Goal: Task Accomplishment & Management: Complete application form

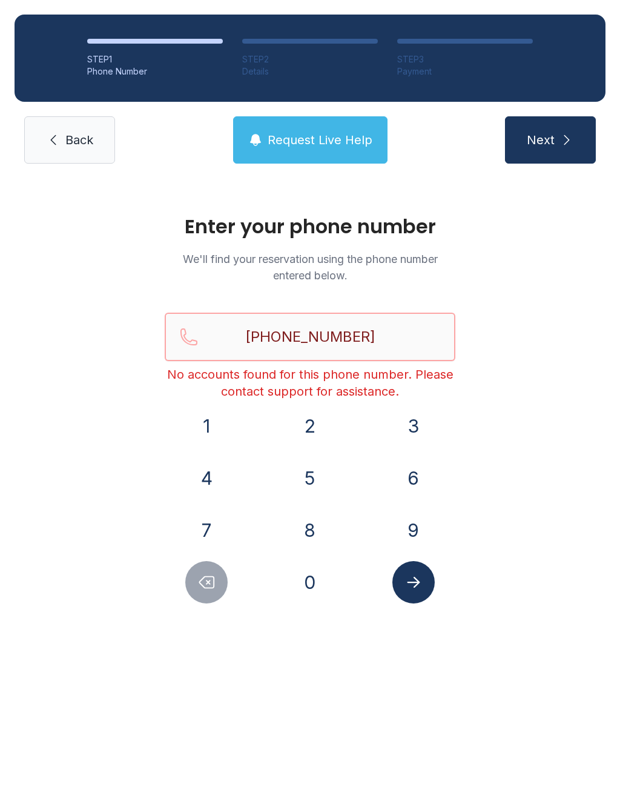
click at [316, 340] on input "[PHONE_NUMBER]" at bounding box center [310, 337] width 291 height 48
click at [273, 330] on input "[PHONE_NUMBER]" at bounding box center [310, 337] width 291 height 48
click at [205, 536] on button "7" at bounding box center [206, 530] width 42 height 42
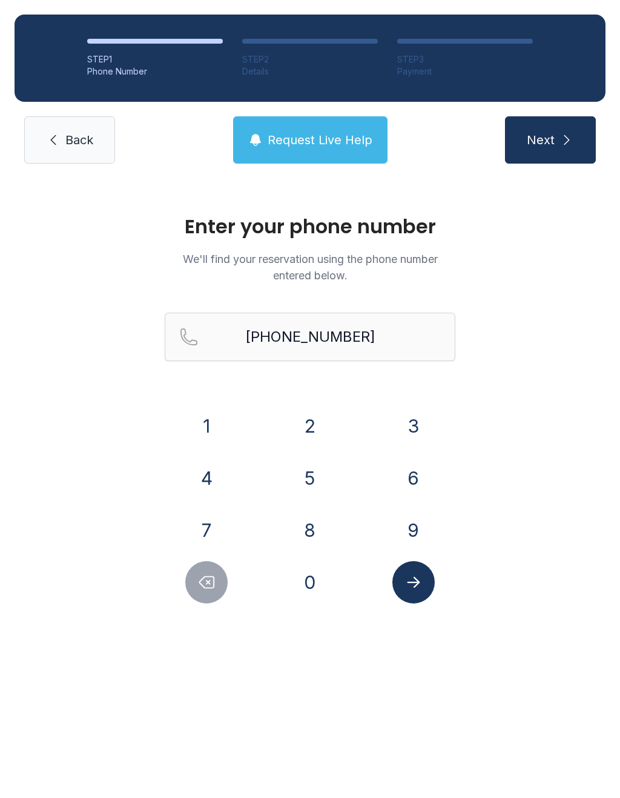
click at [210, 527] on button "7" at bounding box center [206, 530] width 42 height 42
click at [213, 582] on icon "Delete number" at bounding box center [206, 582] width 18 height 18
click at [202, 572] on button "Delete number" at bounding box center [206, 582] width 42 height 42
click at [216, 576] on icon "Delete number" at bounding box center [206, 582] width 18 height 18
click at [210, 580] on icon "Delete number" at bounding box center [206, 582] width 18 height 18
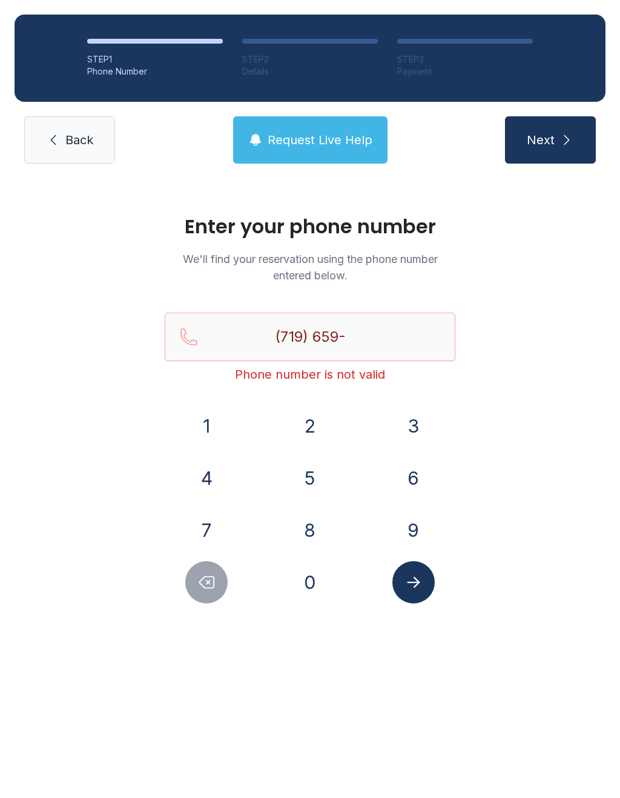
click at [209, 579] on icon "Delete number" at bounding box center [206, 582] width 18 height 18
click at [211, 580] on icon "Delete number" at bounding box center [206, 582] width 18 height 18
click at [206, 575] on icon "Delete number" at bounding box center [206, 582] width 18 height 18
click at [205, 574] on icon "Delete number" at bounding box center [206, 582] width 18 height 18
click at [214, 584] on icon "Delete number" at bounding box center [207, 583] width 15 height 12
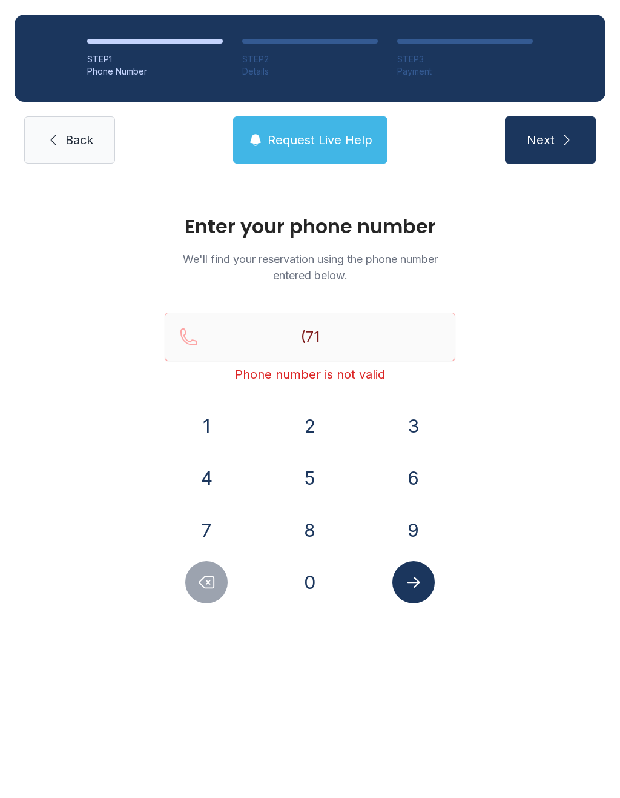
type input "(7"
click at [213, 584] on icon "Delete number" at bounding box center [206, 582] width 18 height 18
click at [216, 588] on icon "Delete number" at bounding box center [206, 582] width 18 height 18
click at [217, 528] on button "7" at bounding box center [206, 530] width 42 height 42
click at [208, 423] on button "1" at bounding box center [206, 426] width 42 height 42
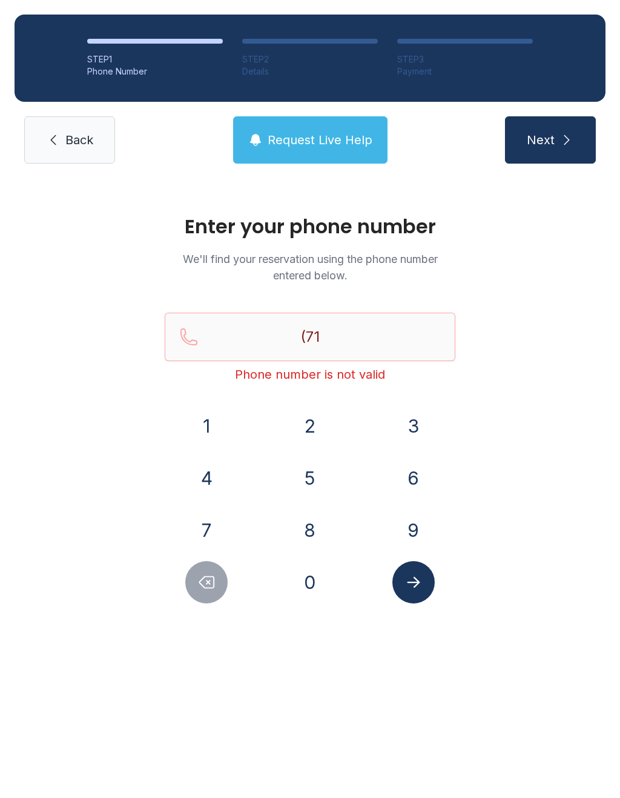
click at [416, 520] on button "9" at bounding box center [414, 530] width 42 height 42
click at [314, 423] on button "2" at bounding box center [310, 426] width 42 height 42
click at [215, 477] on button "4" at bounding box center [206, 478] width 42 height 42
click at [218, 485] on button "4" at bounding box center [206, 478] width 42 height 42
click at [311, 482] on button "5" at bounding box center [310, 478] width 42 height 42
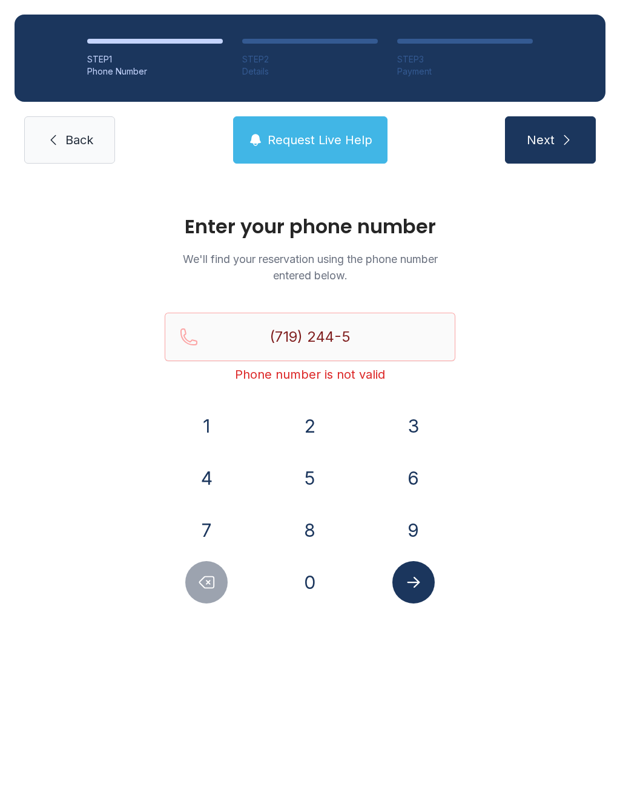
click at [412, 428] on button "3" at bounding box center [414, 426] width 42 height 42
click at [316, 481] on button "5" at bounding box center [310, 478] width 42 height 42
click at [315, 473] on button "5" at bounding box center [310, 478] width 42 height 42
type input "[PHONE_NUMBER]"
click at [433, 577] on button "Submit lookup form" at bounding box center [414, 582] width 42 height 42
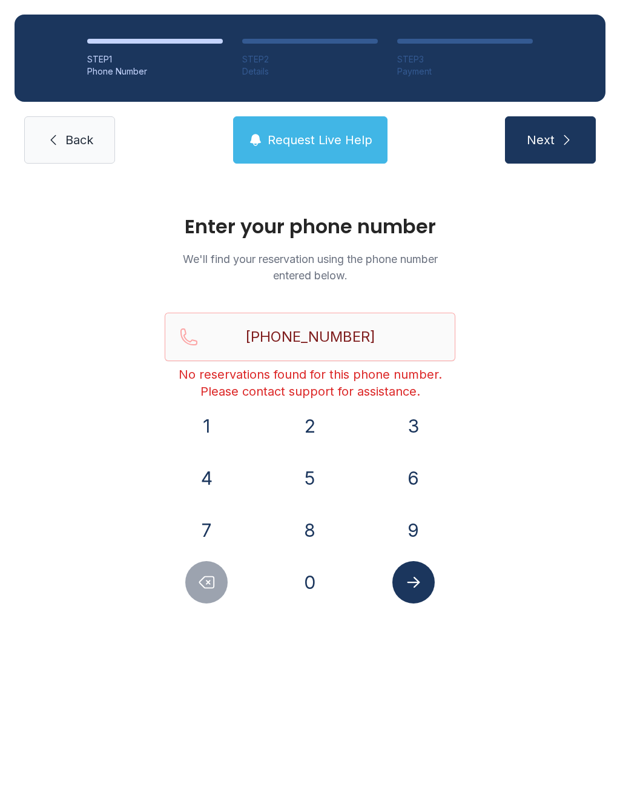
click at [570, 139] on icon "submit" at bounding box center [567, 140] width 15 height 15
click at [93, 128] on link "Back" at bounding box center [69, 139] width 91 height 47
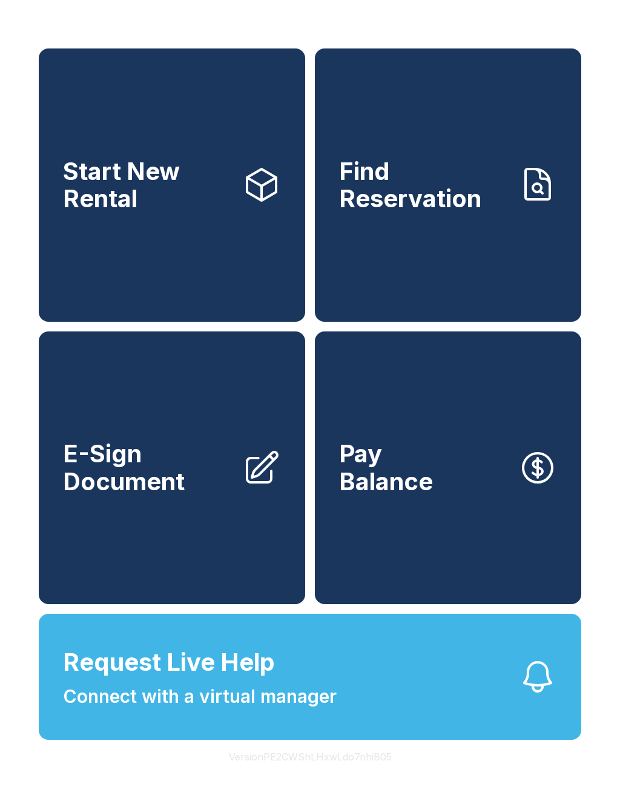
click at [92, 158] on span "Start New Rental" at bounding box center [148, 185] width 170 height 55
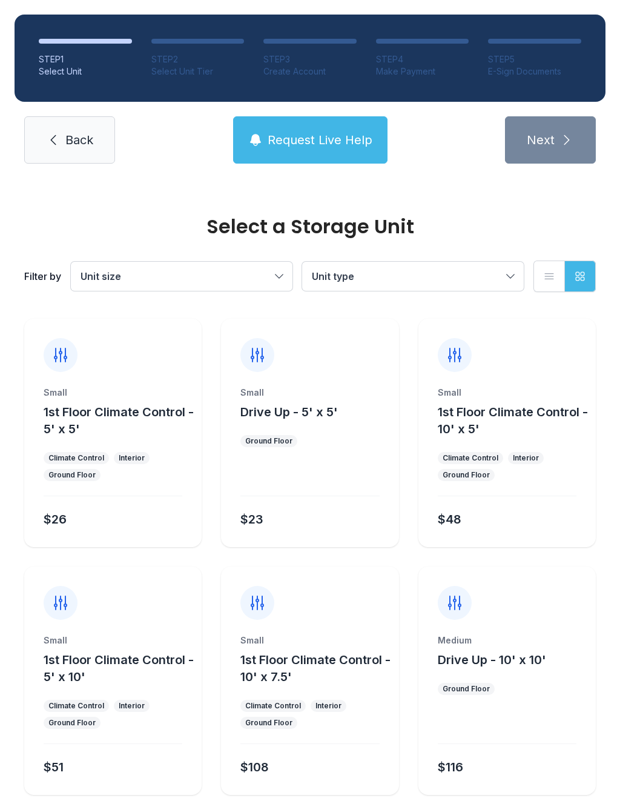
click at [316, 150] on button "Request Live Help" at bounding box center [310, 139] width 154 height 47
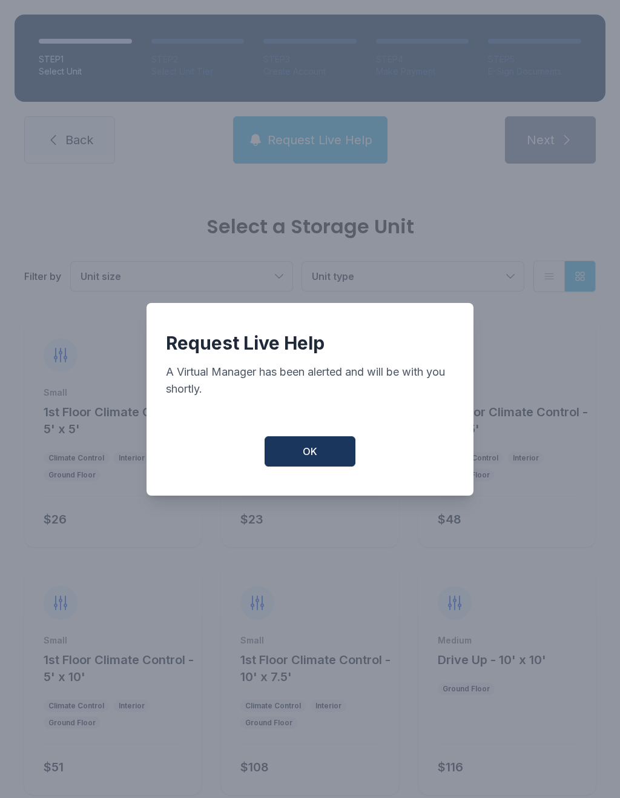
click at [329, 457] on button "OK" at bounding box center [310, 451] width 91 height 30
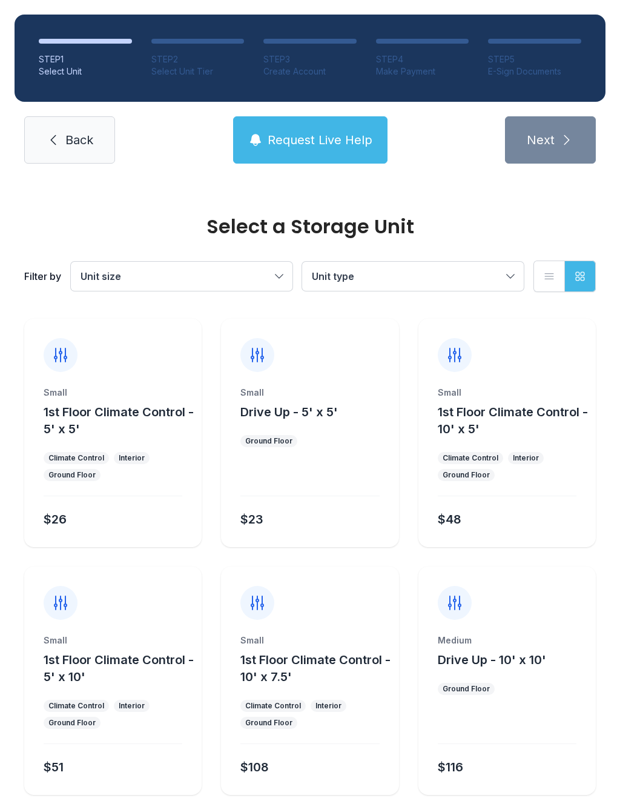
click at [325, 142] on span "Request Live Help" at bounding box center [320, 139] width 105 height 17
